Goal: Task Accomplishment & Management: Manage account settings

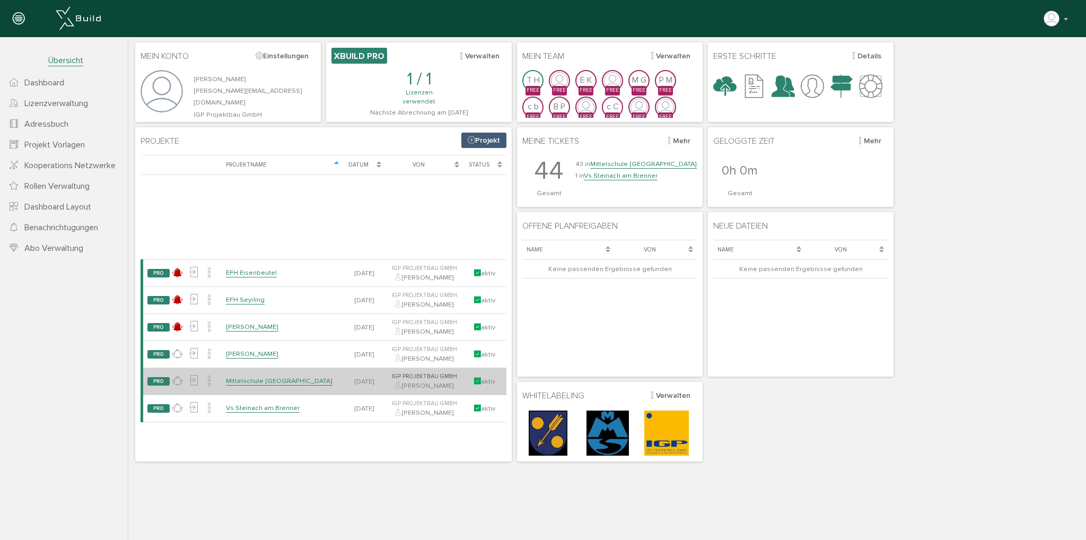
click at [268, 386] on td "Mittelschule [GEOGRAPHIC_DATA]" at bounding box center [282, 381] width 121 height 27
click at [272, 382] on link "Mittelschule [GEOGRAPHIC_DATA]" at bounding box center [279, 380] width 107 height 9
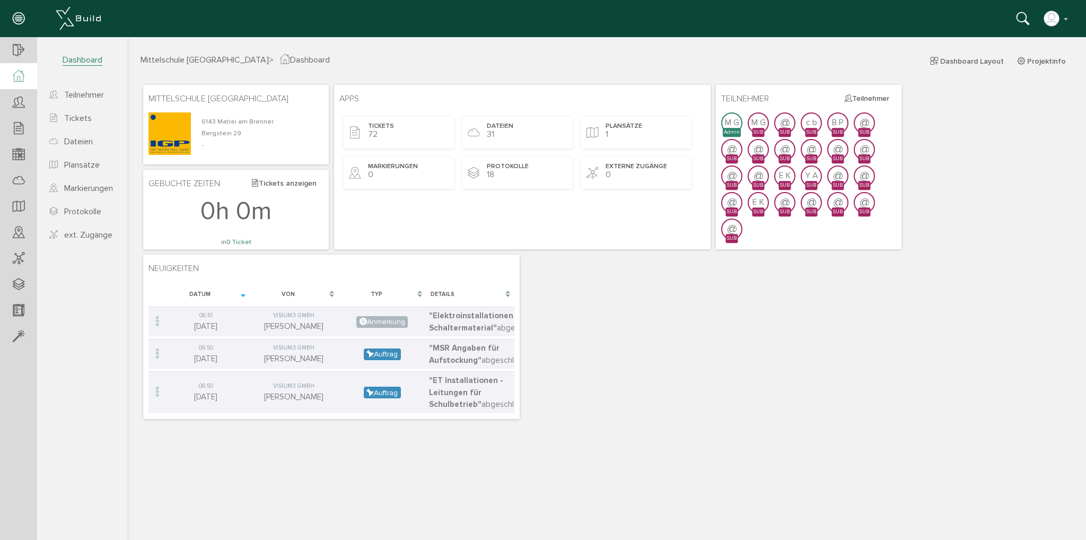
click at [628, 363] on div "Mittelschule [GEOGRAPHIC_DATA] 6143 Matrei am [GEOGRAPHIC_DATA] 29 - Apps Ticke…" at bounding box center [606, 251] width 932 height 339
click at [871, 101] on button "Teilnehmer" at bounding box center [866, 98] width 58 height 16
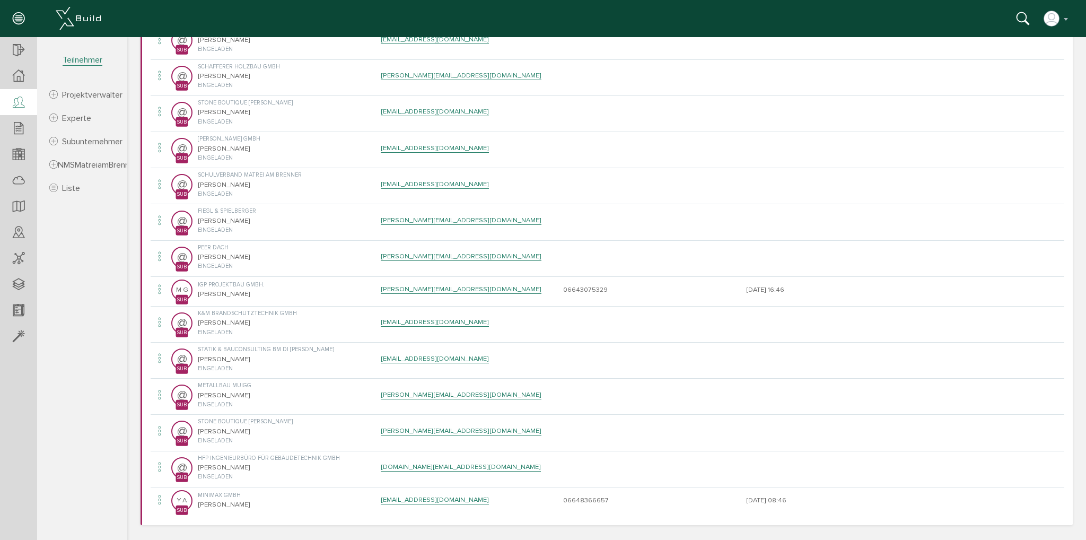
scroll to position [583, 0]
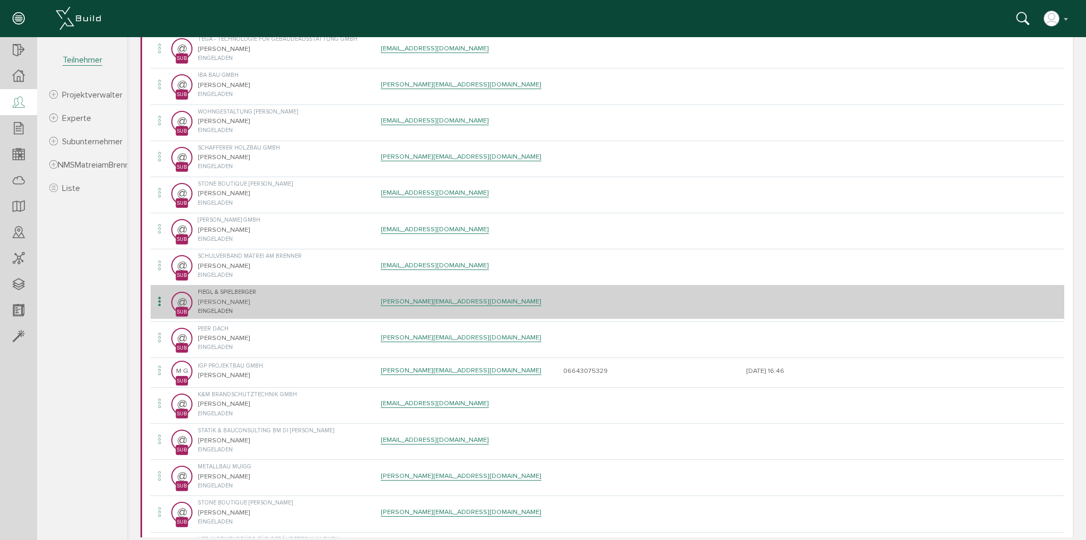
click at [157, 305] on icon at bounding box center [159, 302] width 13 height 14
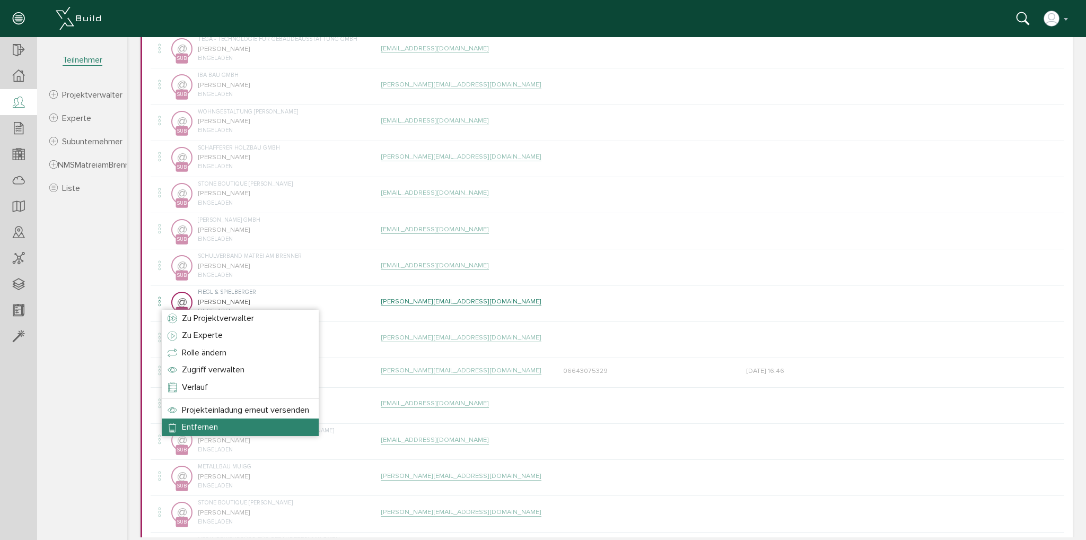
click at [226, 427] on li "Entfernen" at bounding box center [240, 426] width 157 height 17
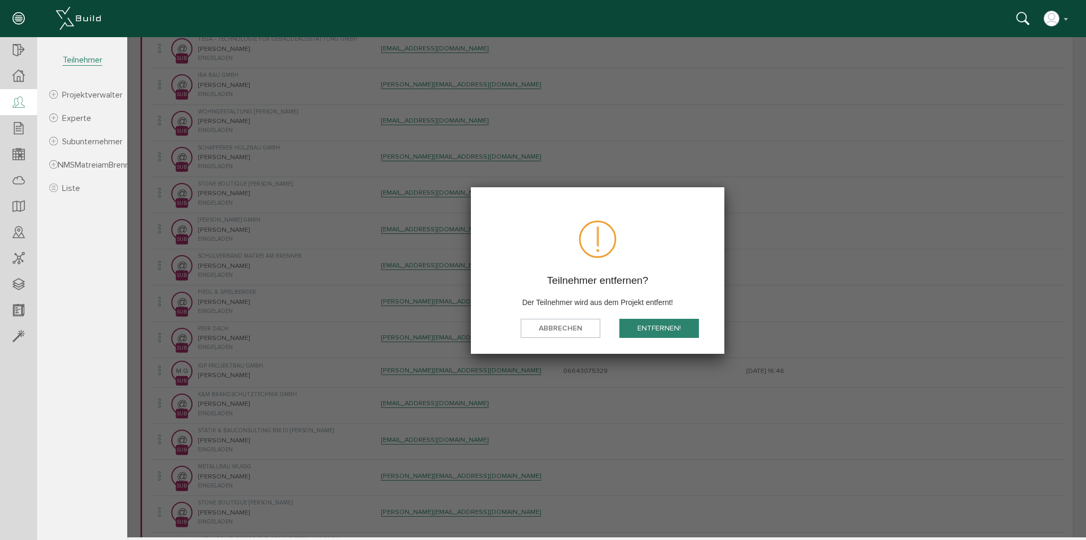
click at [670, 325] on button "Entfernen!" at bounding box center [659, 328] width 80 height 20
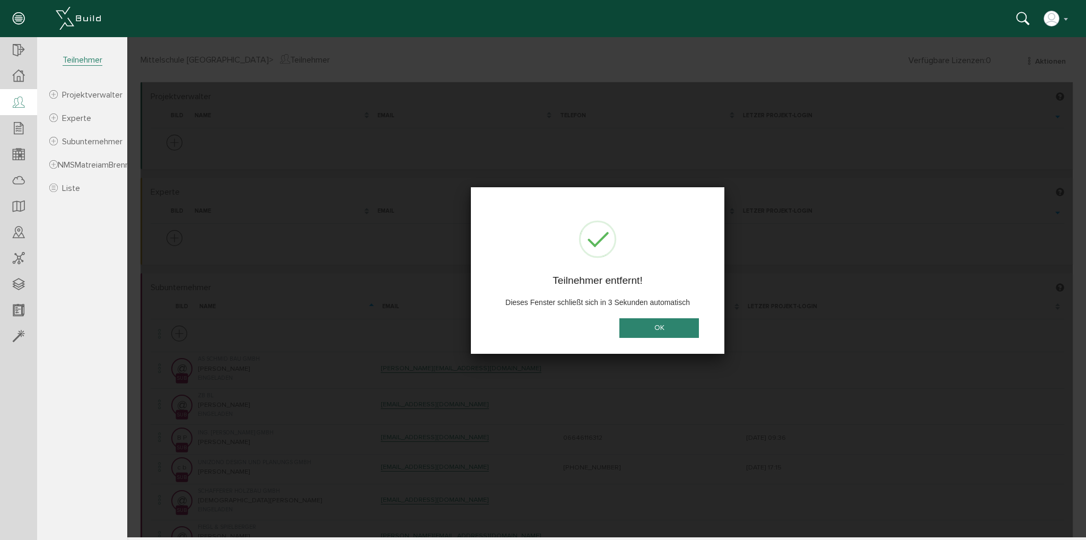
click at [663, 320] on button "OK" at bounding box center [659, 328] width 80 height 20
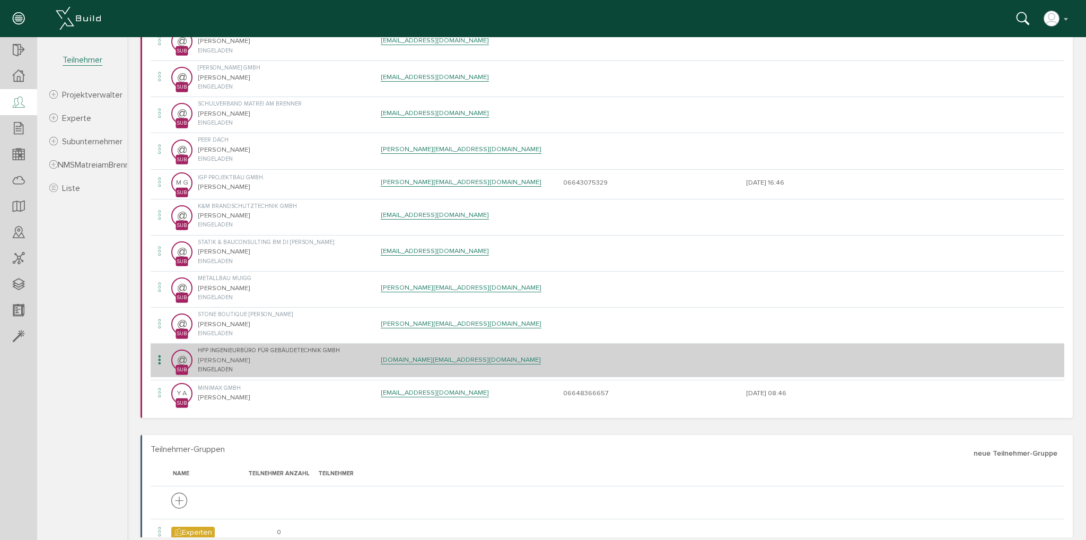
scroll to position [742, 0]
